Goal: Information Seeking & Learning: Check status

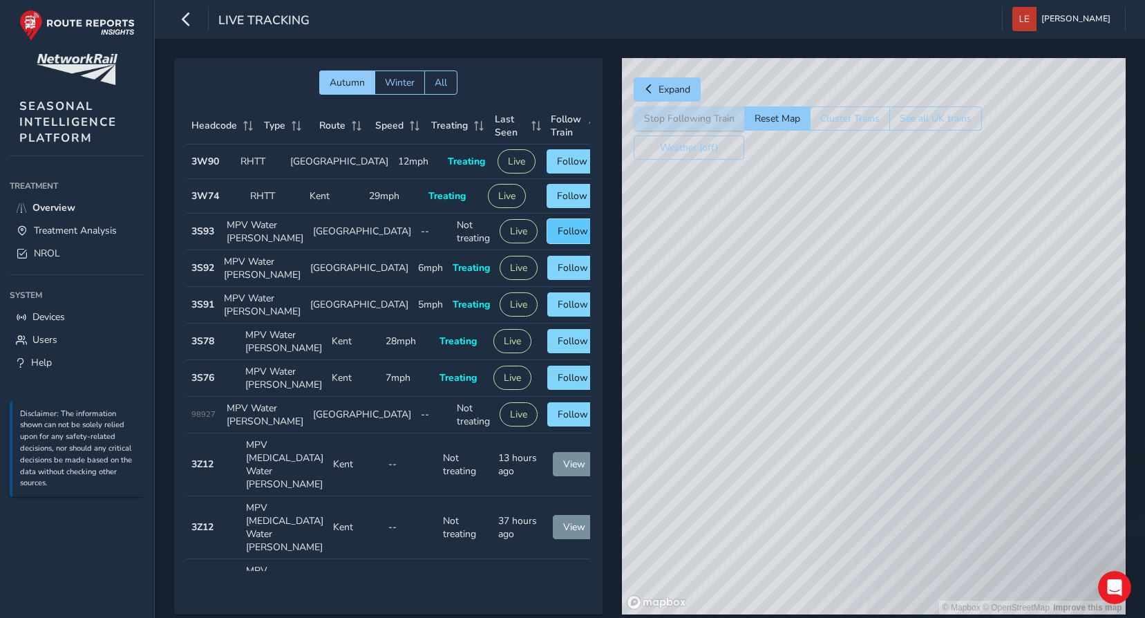
click at [558, 238] on span "Follow" at bounding box center [573, 231] width 30 height 13
click at [806, 383] on div "© Mapbox © OpenStreetMap Improve this map © Maxar" at bounding box center [874, 336] width 504 height 556
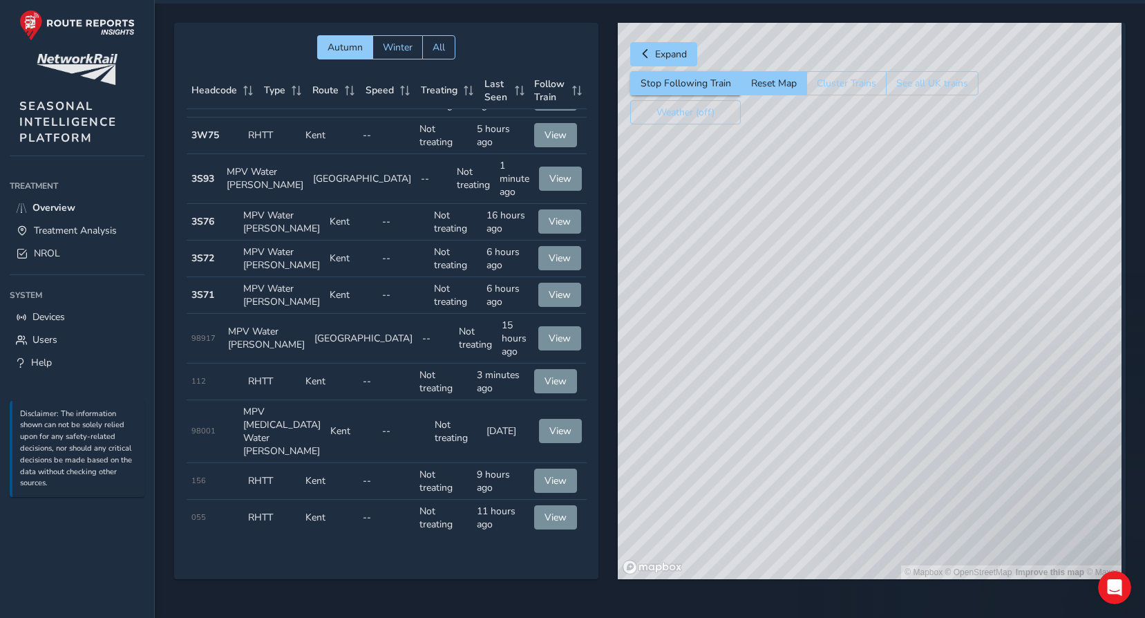
scroll to position [513, 0]
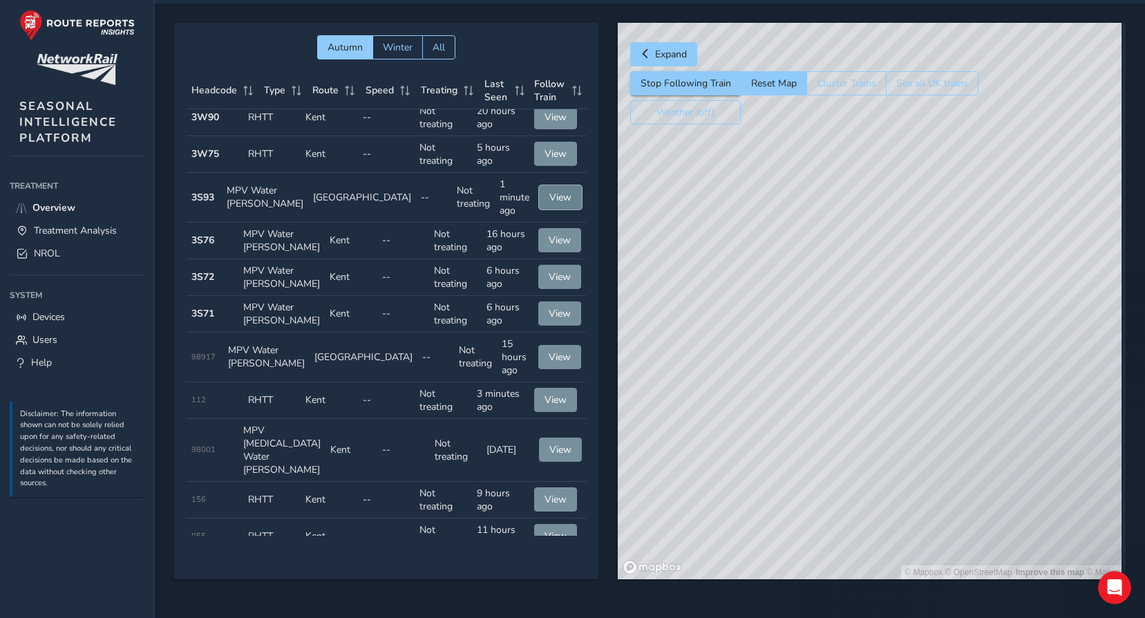
click at [556, 209] on button "View" at bounding box center [560, 197] width 43 height 24
drag, startPoint x: 944, startPoint y: 337, endPoint x: 828, endPoint y: 485, distance: 188.4
click at [828, 485] on div "© Mapbox © OpenStreetMap Improve this map © Maxar" at bounding box center [870, 301] width 504 height 556
drag, startPoint x: 839, startPoint y: 480, endPoint x: 848, endPoint y: 498, distance: 19.8
click at [848, 498] on div "© Mapbox © OpenStreetMap Improve this map © Maxar" at bounding box center [870, 301] width 504 height 556
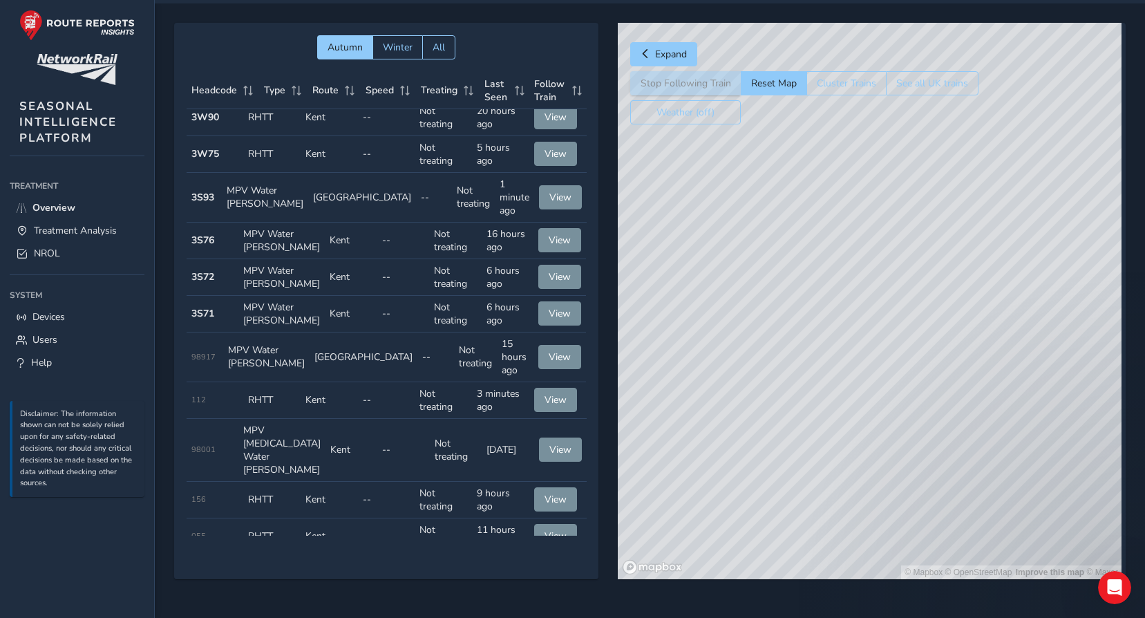
drag, startPoint x: 808, startPoint y: 446, endPoint x: 878, endPoint y: 480, distance: 78.2
click at [908, 544] on div "© Mapbox © OpenStreetMap Improve this map © Maxar" at bounding box center [870, 301] width 504 height 556
drag, startPoint x: 761, startPoint y: 400, endPoint x: 786, endPoint y: 429, distance: 37.8
click at [786, 429] on div "© Mapbox © OpenStreetMap Improve this map © Maxar" at bounding box center [870, 301] width 504 height 556
drag, startPoint x: 768, startPoint y: 354, endPoint x: 628, endPoint y: 366, distance: 140.8
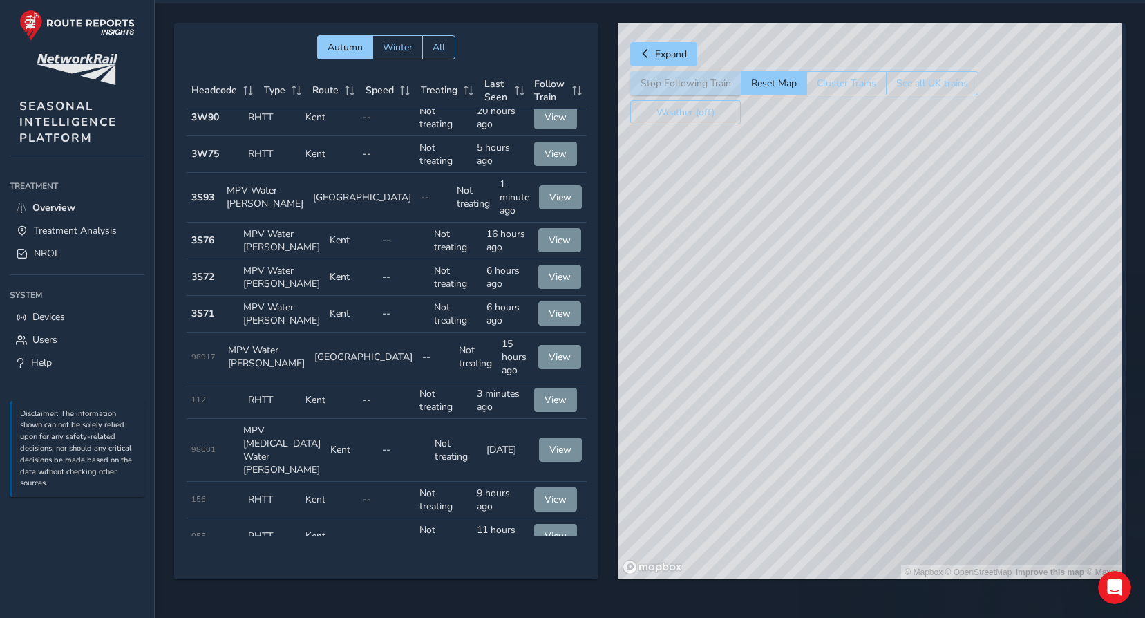
click at [628, 366] on div "© Mapbox © OpenStreetMap Improve this map © Maxar" at bounding box center [870, 301] width 504 height 556
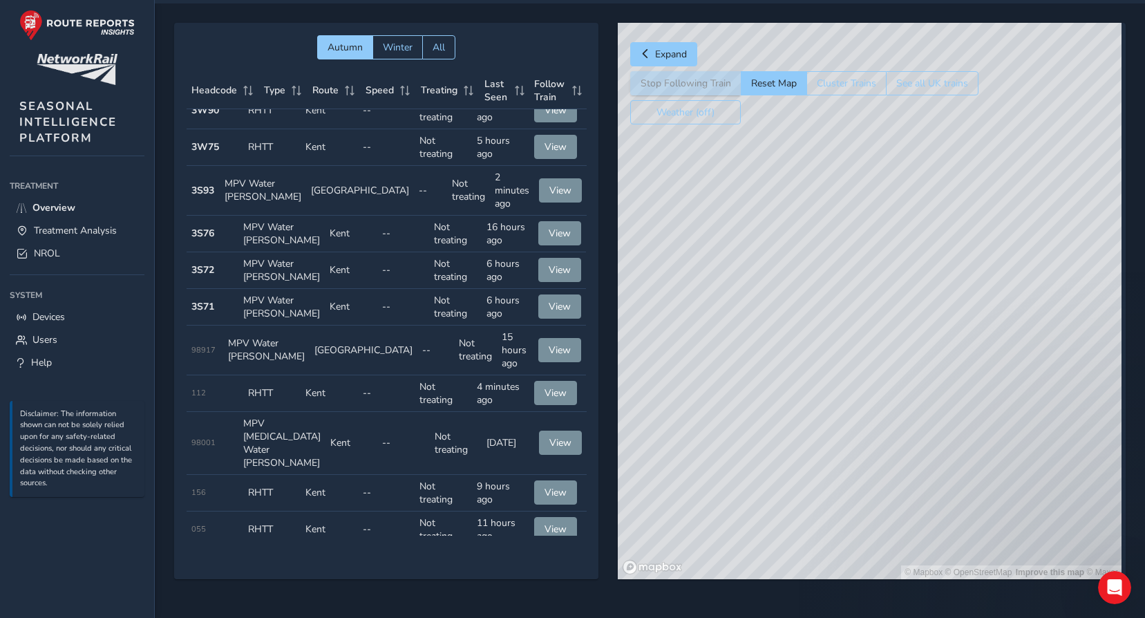
drag, startPoint x: 930, startPoint y: 269, endPoint x: 749, endPoint y: -39, distance: 357.4
click at [749, 0] on html "Live Tracking [PERSON_NAME] Colour Scheme: Dark Dim Light Logout Autumn Winter …" at bounding box center [572, 274] width 1145 height 618
click at [902, 465] on div "© Mapbox © OpenStreetMap Improve this map © Maxar" at bounding box center [870, 301] width 504 height 556
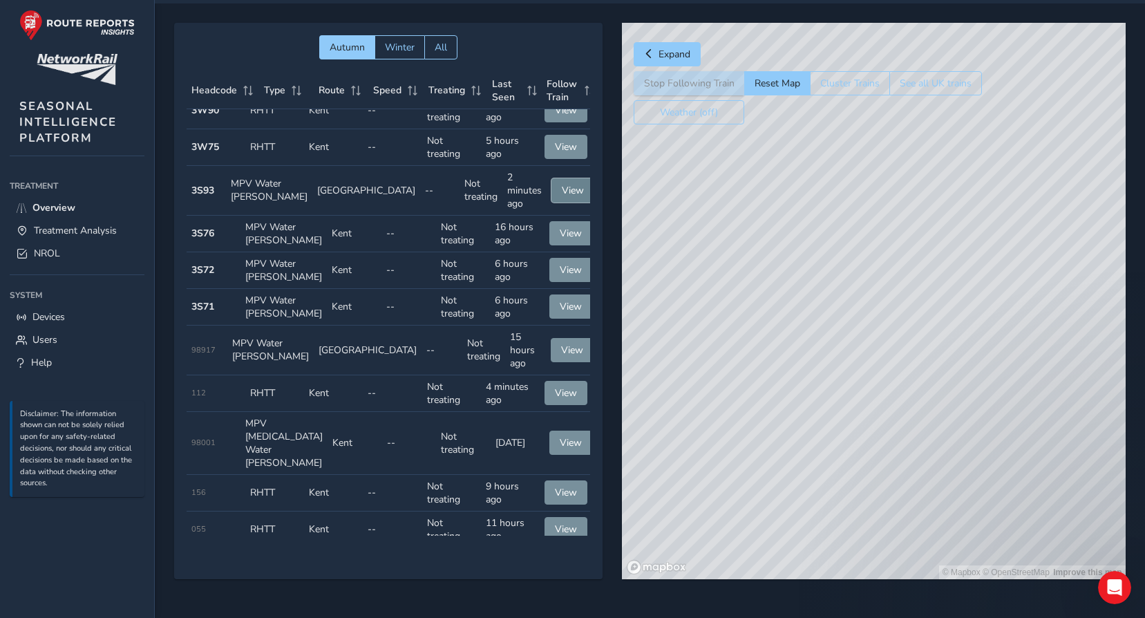
click at [562, 197] on span "View" at bounding box center [573, 190] width 22 height 13
click at [97, 234] on span "Treatment Analysis" at bounding box center [75, 230] width 83 height 13
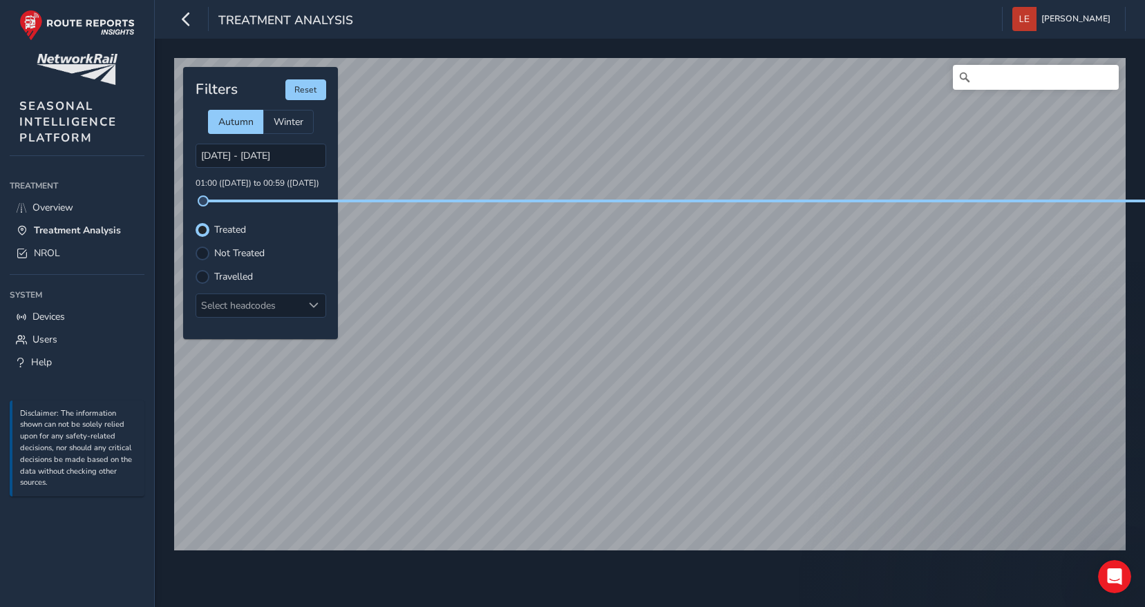
click at [241, 203] on div "Filters Reset Autumn Winter [DATE] - [DATE] 01:00 ([DATE]) to 00:59 ([DATE]) Tr…" at bounding box center [260, 203] width 155 height 272
click at [208, 249] on div at bounding box center [203, 254] width 14 height 14
click at [205, 273] on div at bounding box center [203, 277] width 14 height 14
click at [207, 227] on div at bounding box center [203, 230] width 14 height 14
click at [258, 312] on div "Select headcodes" at bounding box center [249, 305] width 106 height 23
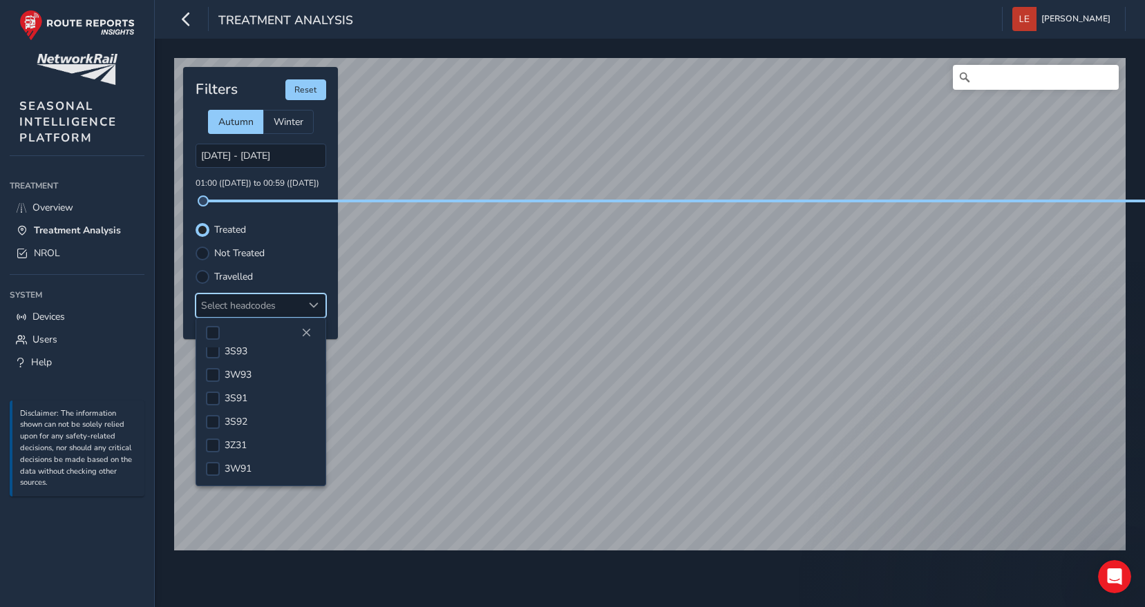
scroll to position [17, 0]
click at [209, 364] on div at bounding box center [213, 371] width 14 height 14
click at [202, 270] on div at bounding box center [203, 277] width 14 height 14
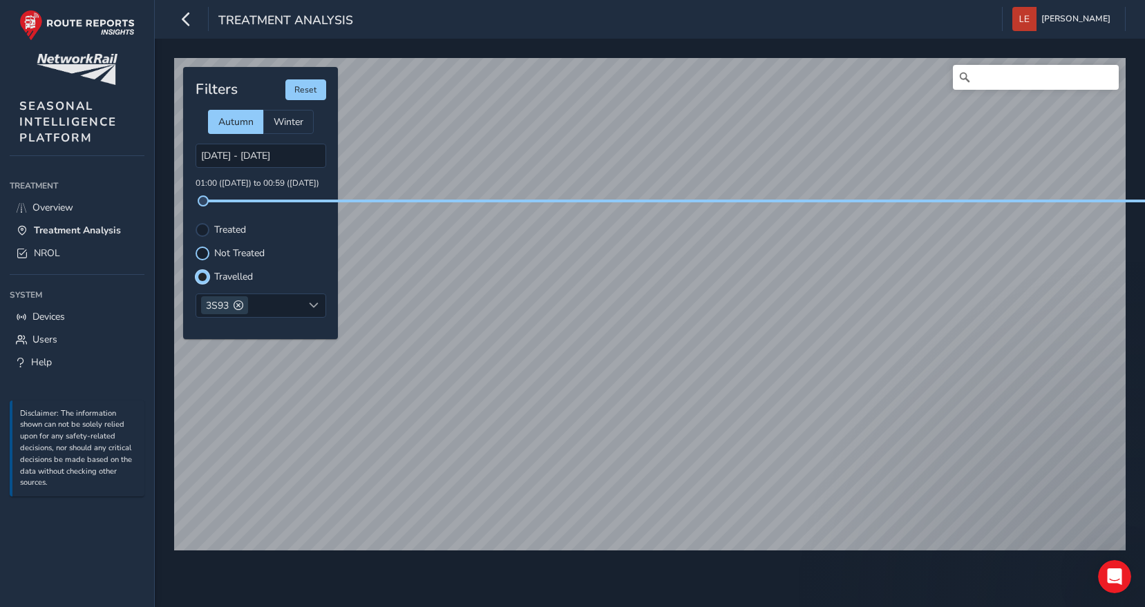
click at [200, 247] on div at bounding box center [203, 254] width 14 height 14
click at [203, 223] on div at bounding box center [203, 230] width 14 height 14
click at [204, 270] on div at bounding box center [203, 277] width 14 height 14
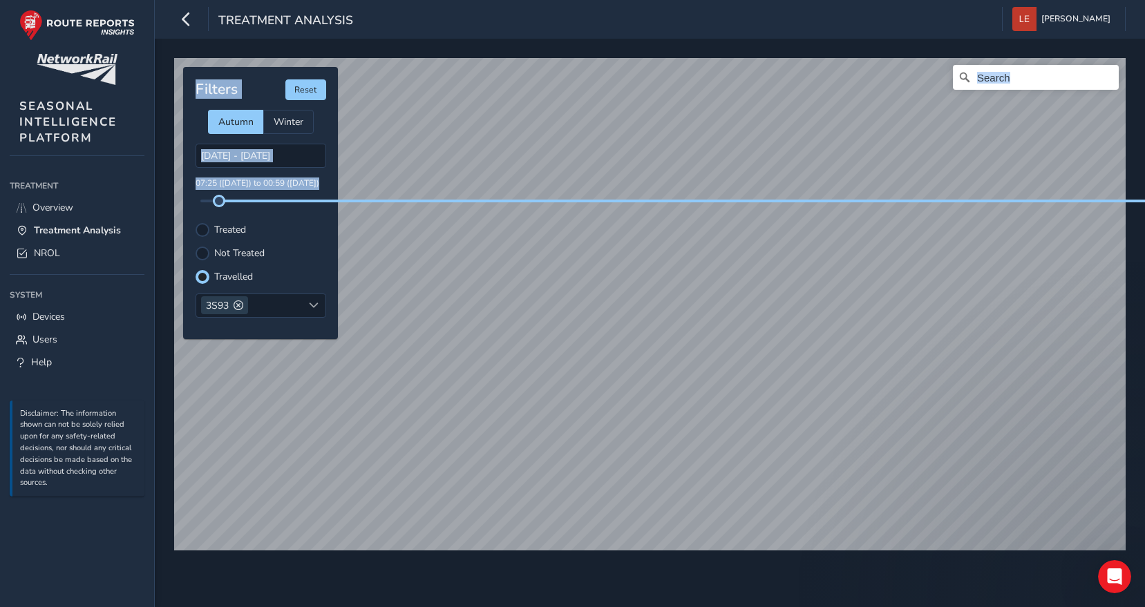
click at [381, 216] on div "© Mapbox © OpenStreetMap Improve this map Filters Reset Autumn Winter [DATE] - …" at bounding box center [649, 298] width 961 height 491
click at [274, 196] on span at bounding box center [273, 201] width 11 height 11
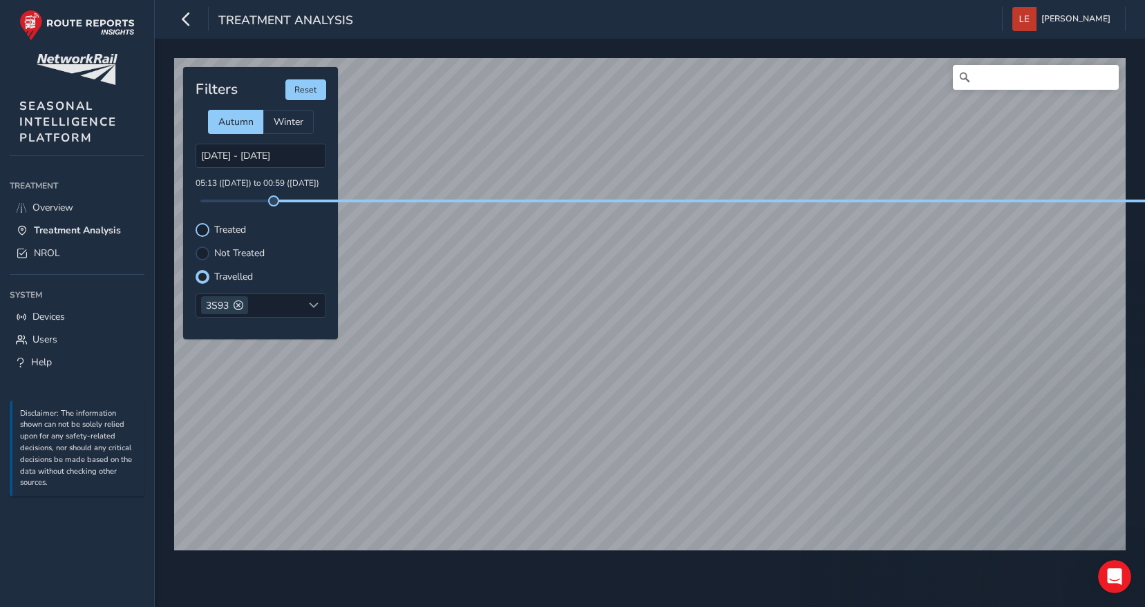
click at [203, 223] on div at bounding box center [203, 230] width 14 height 14
click at [298, 81] on button "Reset" at bounding box center [305, 89] width 41 height 21
click at [209, 196] on span at bounding box center [203, 201] width 11 height 11
drag, startPoint x: 212, startPoint y: 190, endPoint x: 245, endPoint y: 193, distance: 32.7
click at [245, 193] on div "Filters Reset Autumn Winter [DATE] - [DATE] 04:56 ([DATE]) to 00:59 ([DATE]) Tr…" at bounding box center [260, 203] width 155 height 272
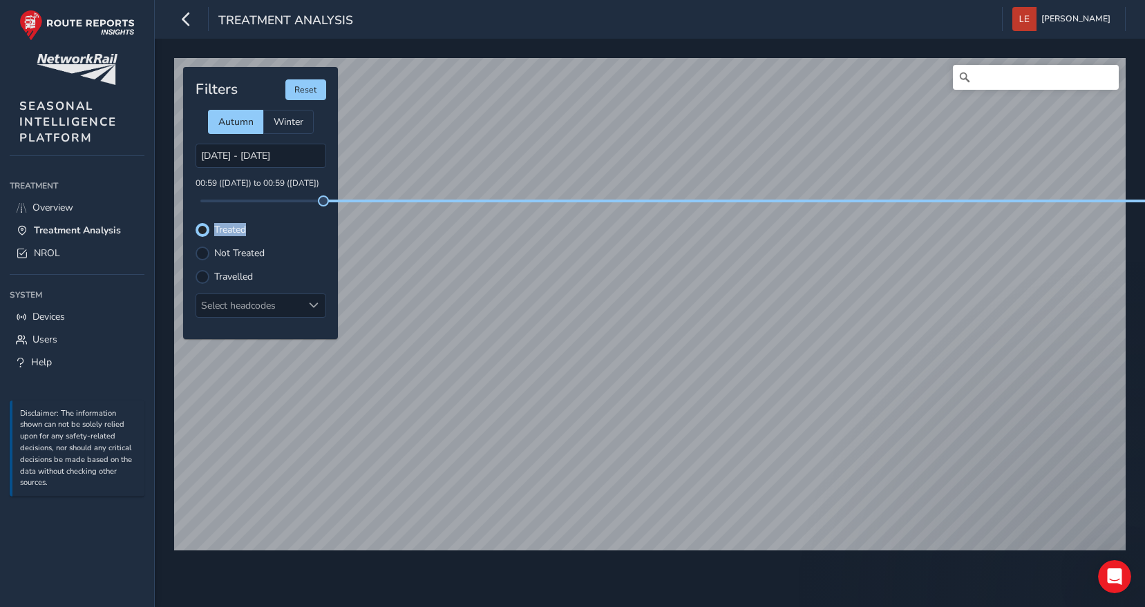
click at [336, 198] on div "Filters Reset Autumn Winter [DATE] - [DATE] 00:59 ([DATE]) to 00:59 ([DATE]) Tr…" at bounding box center [260, 203] width 155 height 272
drag, startPoint x: 323, startPoint y: 189, endPoint x: 256, endPoint y: 194, distance: 67.2
click at [256, 194] on div "Filters Reset Autumn Winter [DATE] - [DATE] 06:52 ([DATE]) to 00:59 ([DATE]) Tr…" at bounding box center [260, 203] width 155 height 272
click at [261, 196] on div "Filters Reset Autumn Winter [DATE] - [DATE] 23:42 ([DATE]) to 00:59 ([DATE]) Tr…" at bounding box center [260, 203] width 155 height 272
click at [258, 294] on div "Select headcodes" at bounding box center [249, 305] width 106 height 23
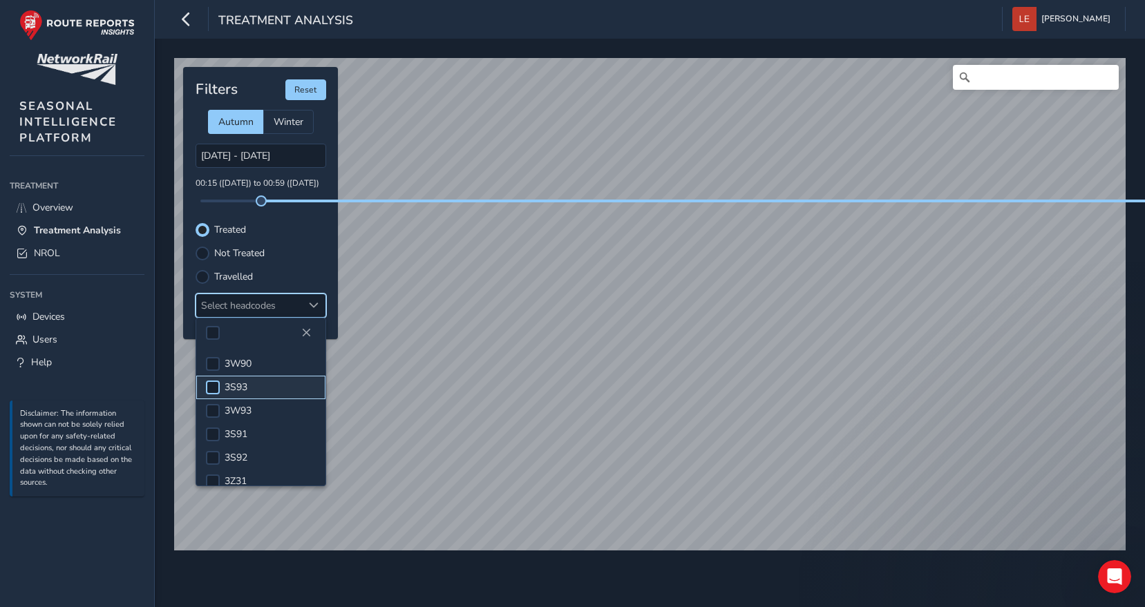
click at [217, 381] on div at bounding box center [213, 388] width 14 height 14
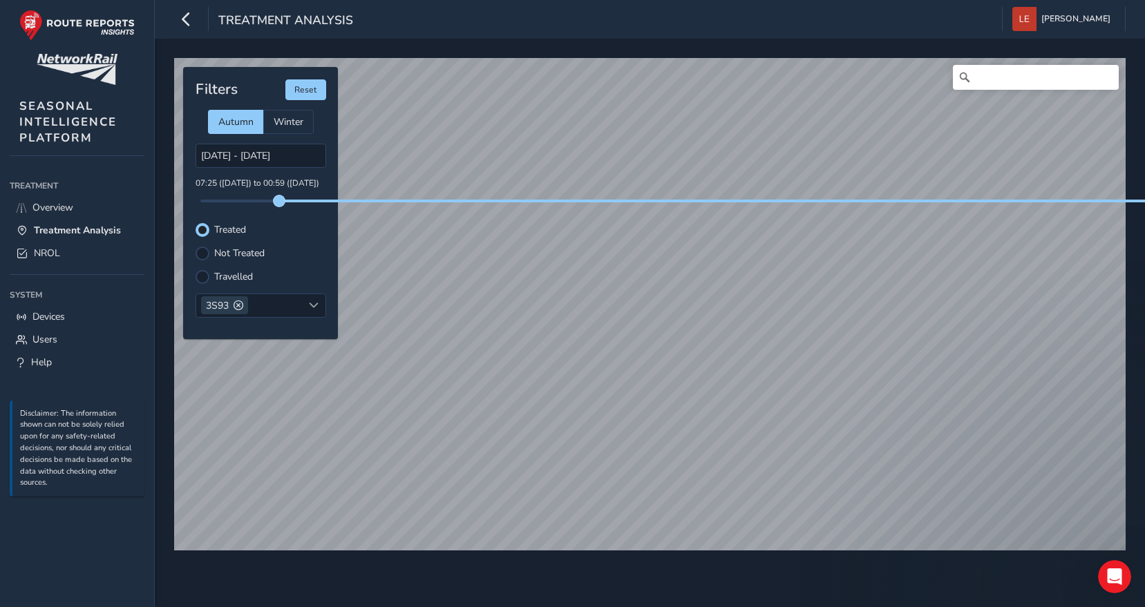
drag, startPoint x: 261, startPoint y: 191, endPoint x: 279, endPoint y: 191, distance: 18.0
click at [279, 196] on span at bounding box center [279, 201] width 11 height 11
click at [206, 270] on div at bounding box center [203, 277] width 14 height 14
click at [204, 247] on div at bounding box center [203, 254] width 14 height 14
click at [210, 211] on div "Filters Reset Autumn Winter [DATE] - [DATE] 07:25 ([DATE]) to 00:59 ([DATE]) Tr…" at bounding box center [260, 203] width 155 height 272
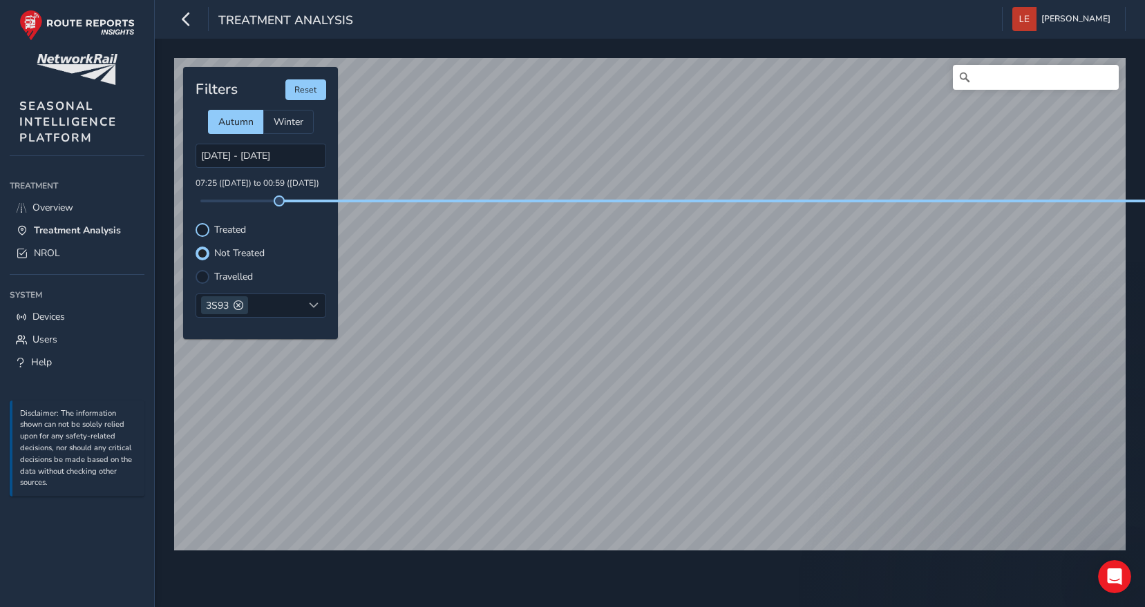
click at [205, 223] on div at bounding box center [203, 230] width 14 height 14
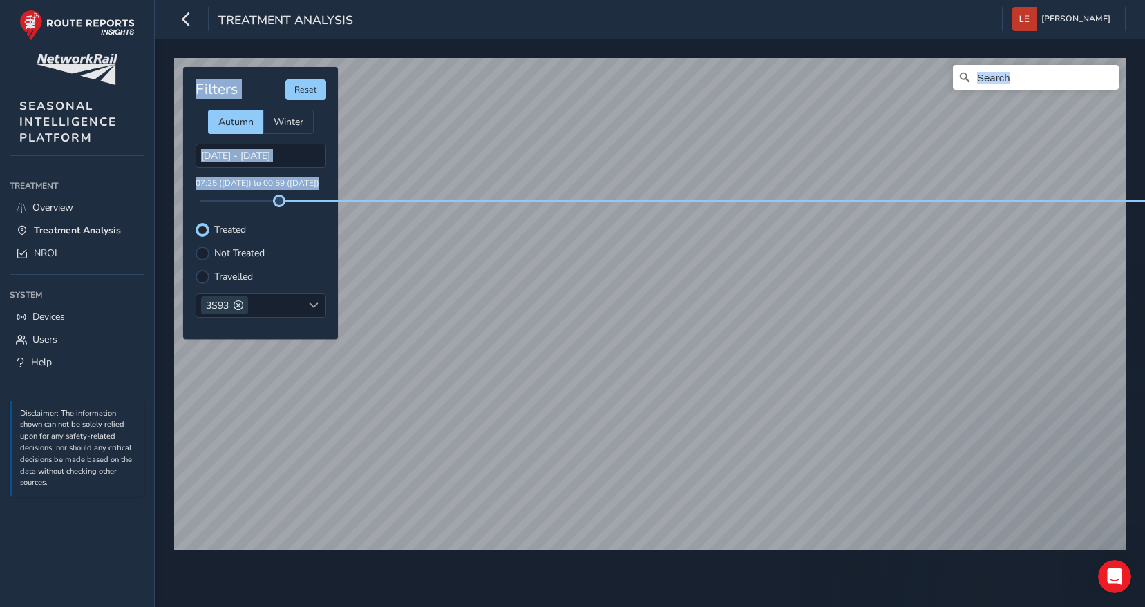
drag, startPoint x: 276, startPoint y: 187, endPoint x: 162, endPoint y: 189, distance: 114.7
click at [162, 189] on div "© Mapbox © OpenStreetMap Improve this map Filters Reset Autumn Winter [DATE] - …" at bounding box center [650, 323] width 990 height 569
drag, startPoint x: 161, startPoint y: 189, endPoint x: 205, endPoint y: 256, distance: 79.3
click at [205, 254] on div "Filters Reset Autumn Winter [DATE] - [DATE] 00:00 ([DATE]) to 00:59 ([DATE]) Tr…" at bounding box center [260, 203] width 155 height 272
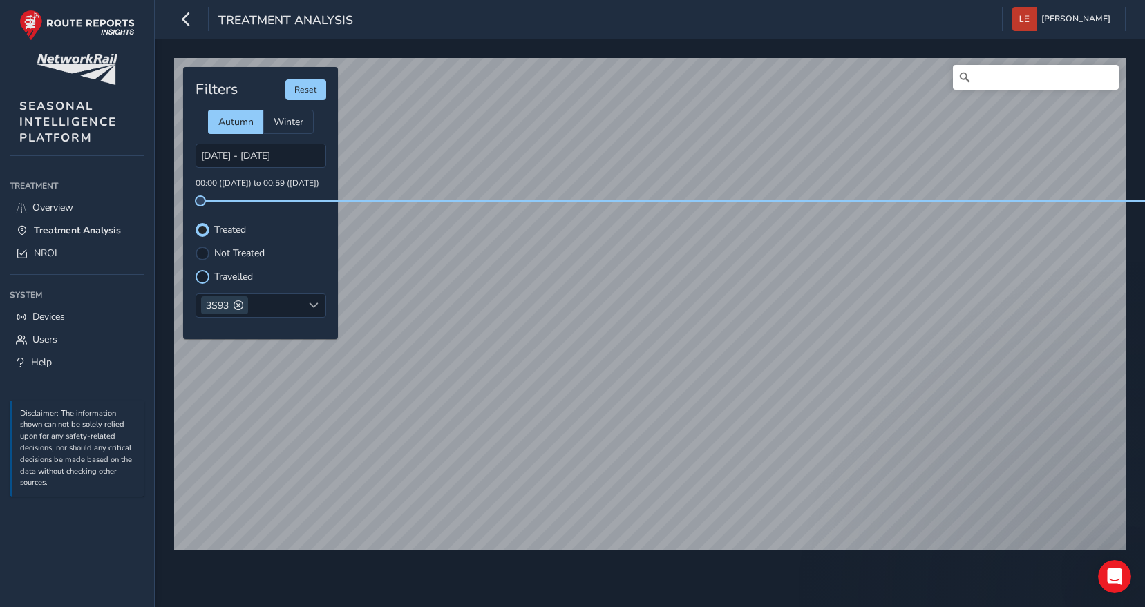
click at [204, 270] on div at bounding box center [203, 277] width 14 height 14
click at [199, 223] on div at bounding box center [203, 230] width 14 height 14
click at [201, 247] on div at bounding box center [203, 254] width 14 height 14
click at [10, 325] on div "Treatment Analysis [PERSON_NAME] Colour Scheme: Dark Dim Light Logout © Mapbox …" at bounding box center [572, 303] width 1145 height 607
